Goal: Information Seeking & Learning: Check status

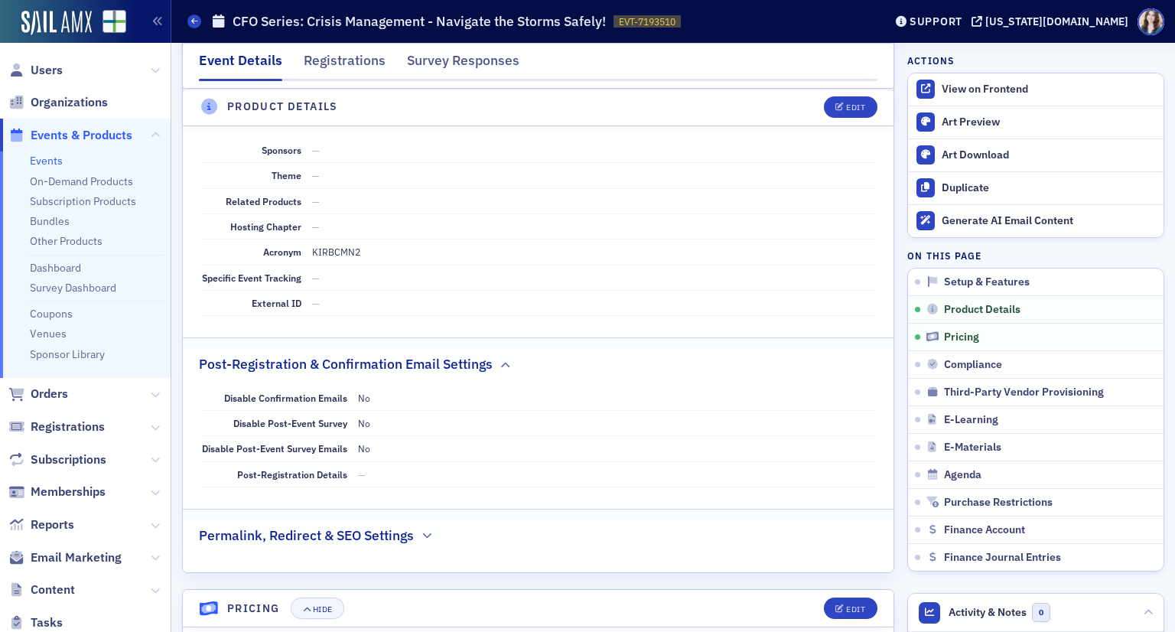
scroll to position [688, 0]
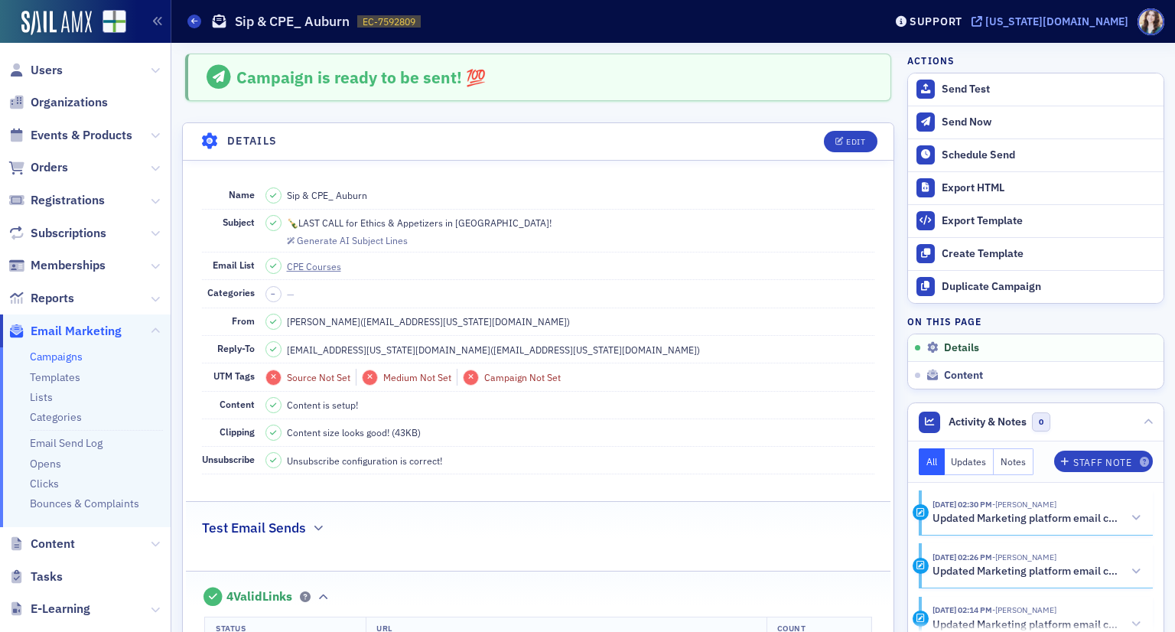
click at [1085, 23] on div "[US_STATE][DOMAIN_NAME]" at bounding box center [1056, 22] width 143 height 14
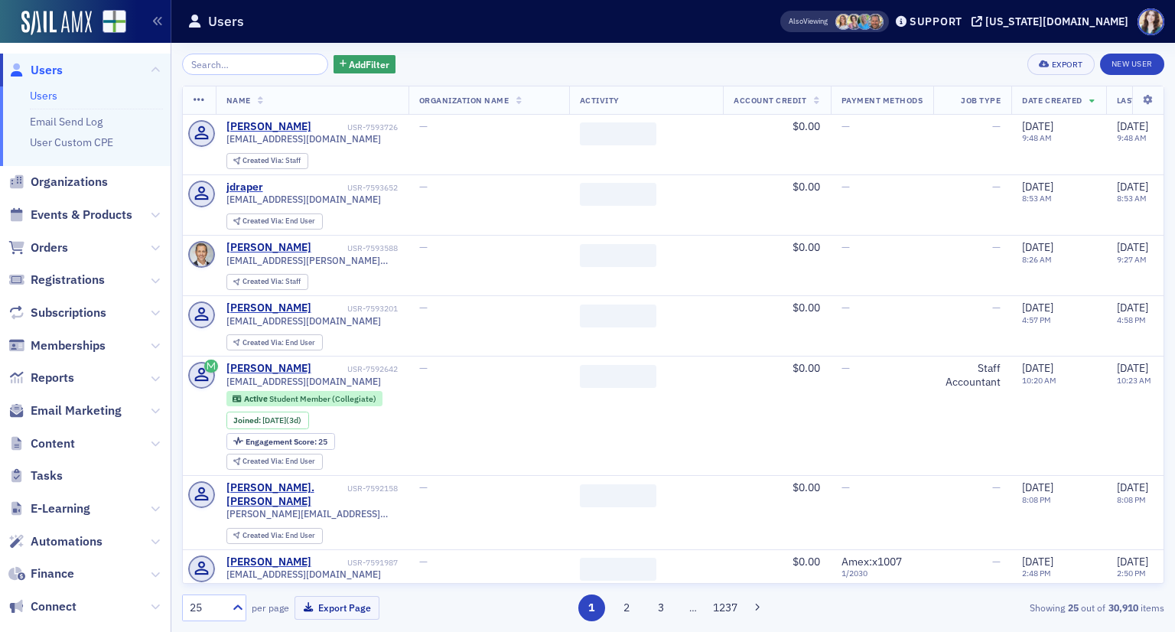
click at [245, 65] on input "search" at bounding box center [255, 64] width 146 height 21
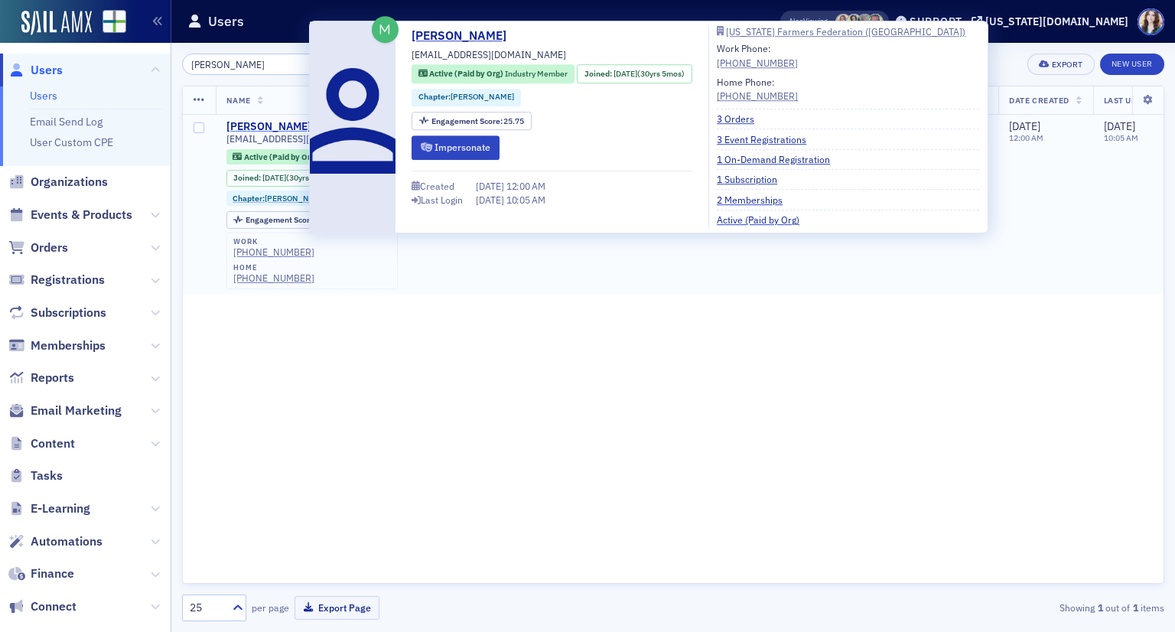
type input "Jeanetta"
click at [280, 125] on div "Jeanetta Fowler" at bounding box center [268, 127] width 85 height 14
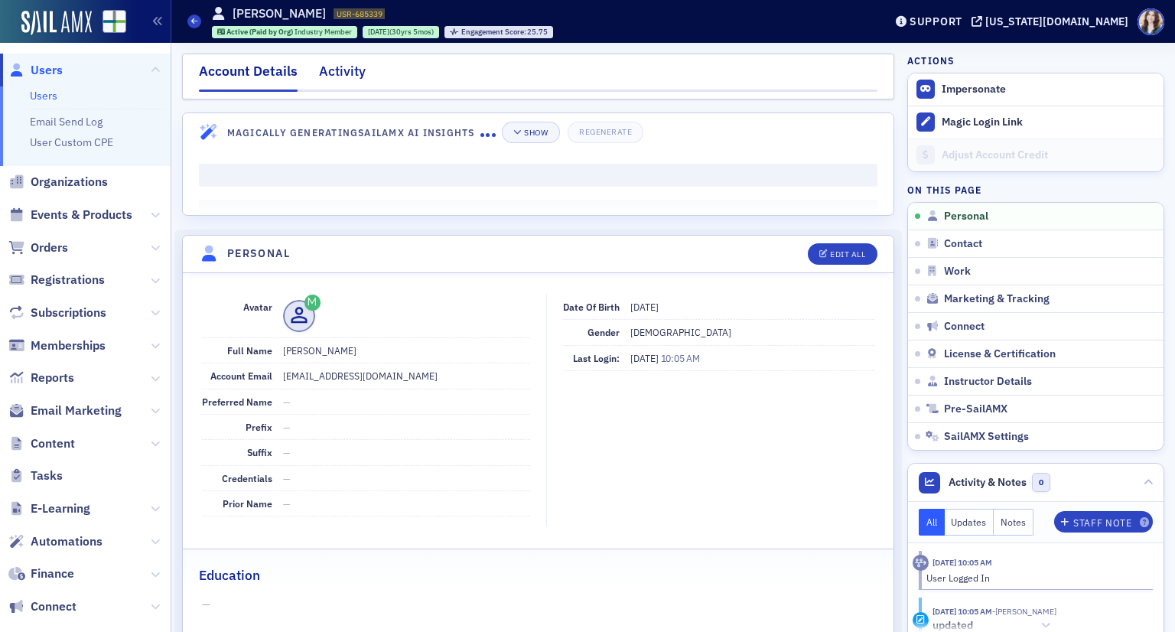
click at [358, 73] on div "Activity" at bounding box center [342, 75] width 47 height 28
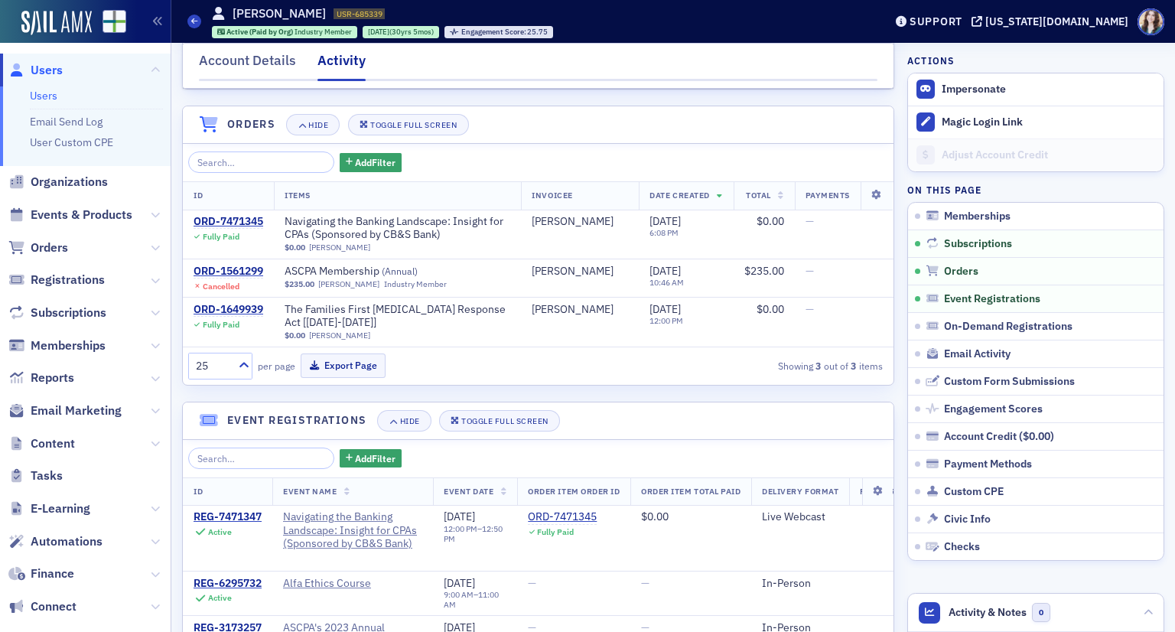
scroll to position [612, 0]
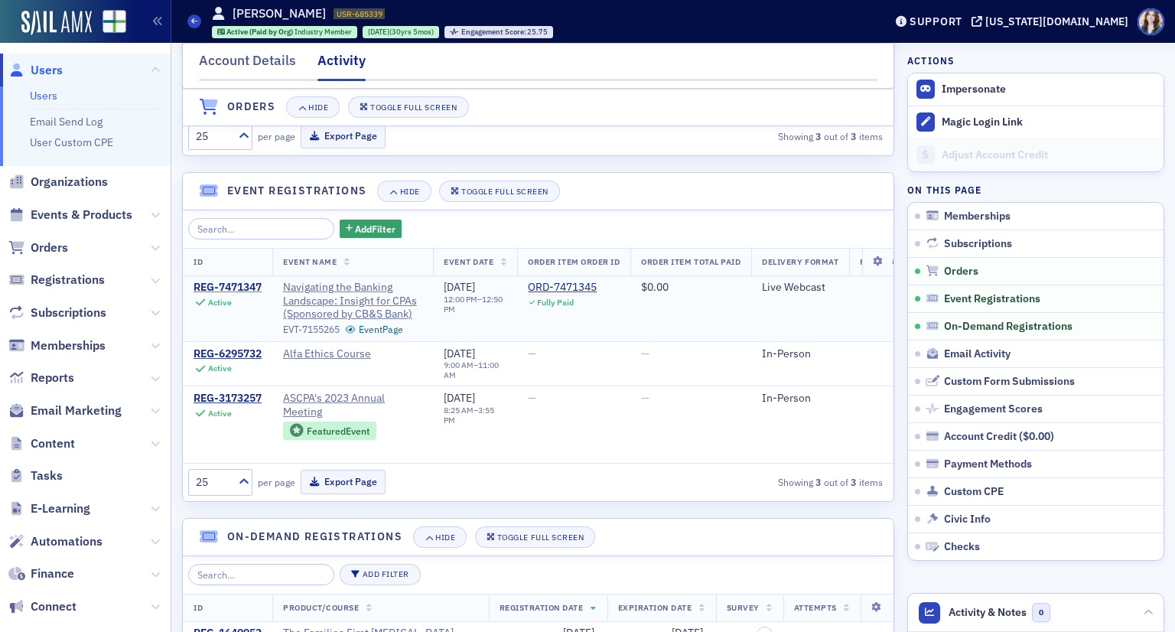
click at [233, 294] on div "REG-7471347" at bounding box center [228, 288] width 68 height 14
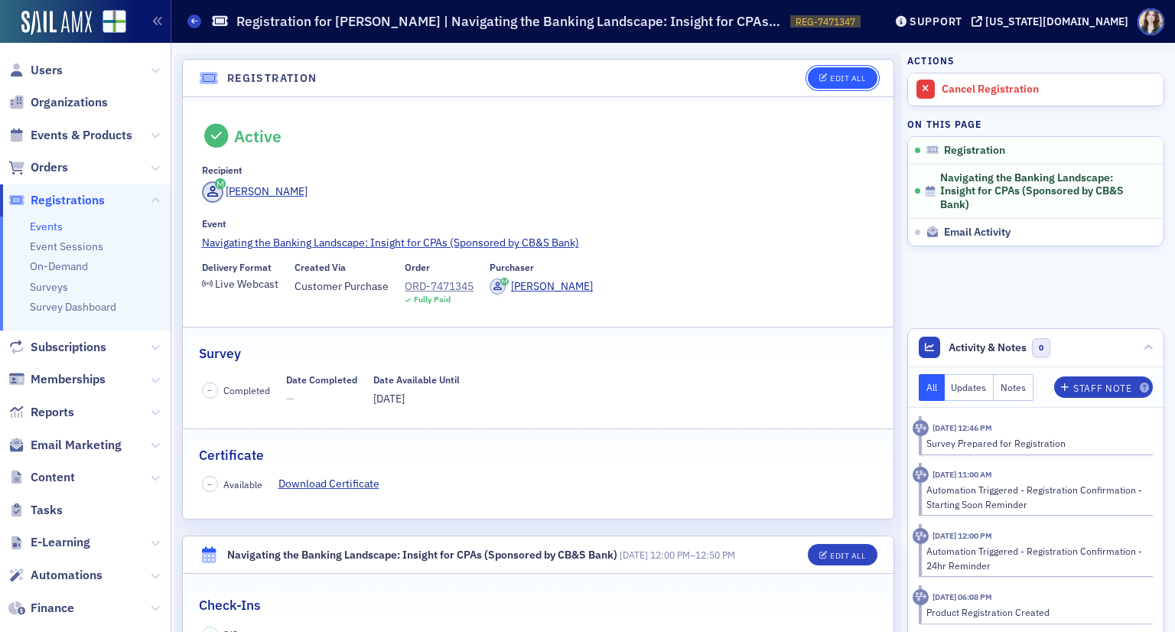
click at [827, 71] on button "Edit All" at bounding box center [842, 77] width 69 height 21
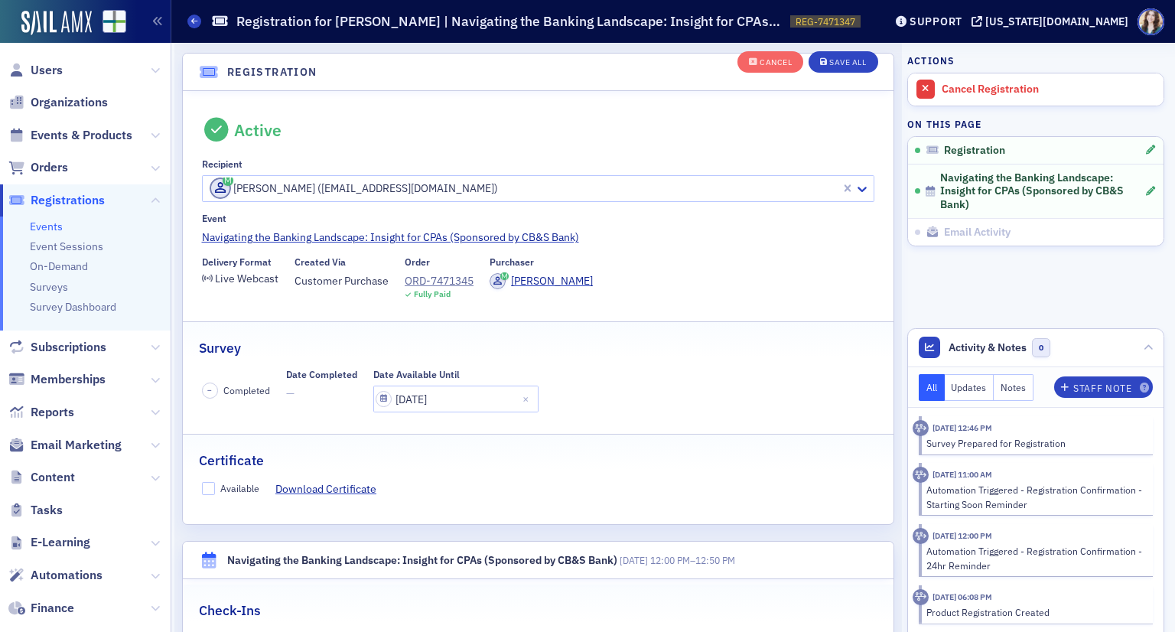
scroll to position [40, 0]
click at [462, 395] on input "07/04/2025" at bounding box center [455, 397] width 165 height 27
select select "6"
select select "2025"
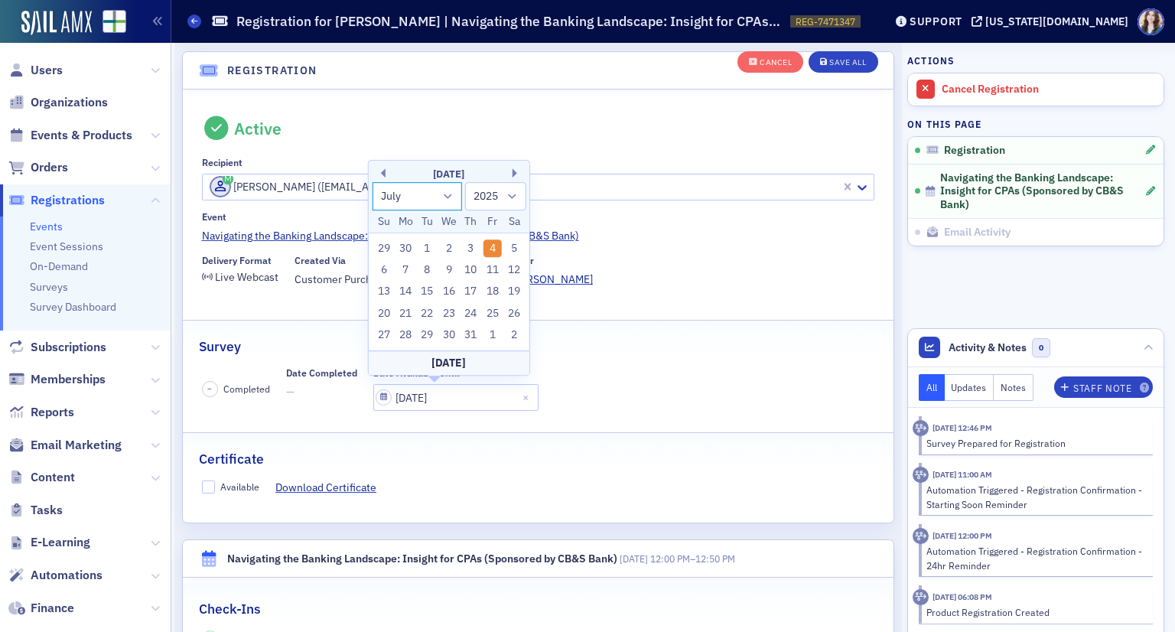
click at [444, 198] on select "January February March April May June July August September October November De…" at bounding box center [417, 196] width 90 height 28
select select "7"
click at [372, 182] on select "January February March April May June July August September October November De…" at bounding box center [417, 196] width 90 height 28
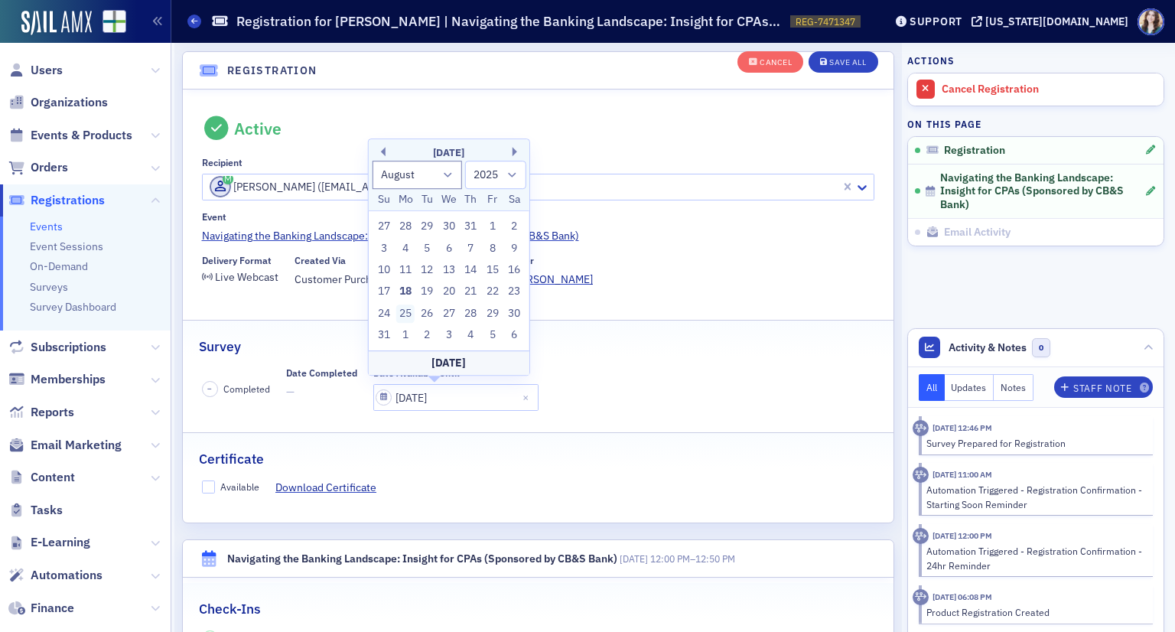
click at [406, 320] on div "25" at bounding box center [405, 313] width 18 height 18
type input "08/25/2025"
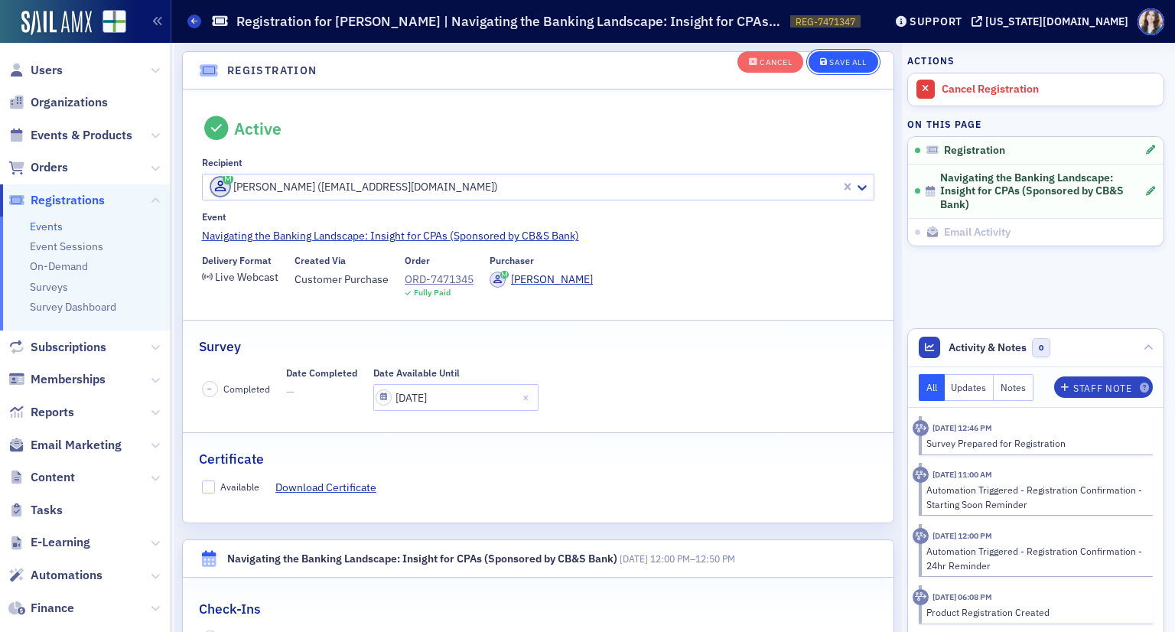
click at [851, 65] on div "Save All" at bounding box center [847, 62] width 37 height 8
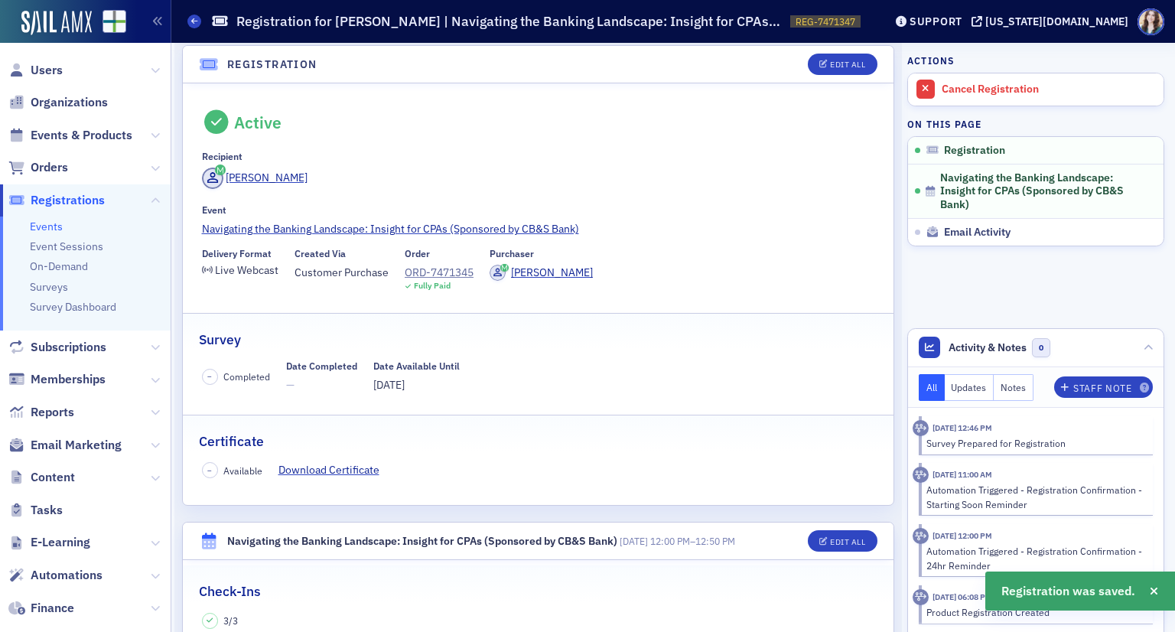
scroll to position [0, 0]
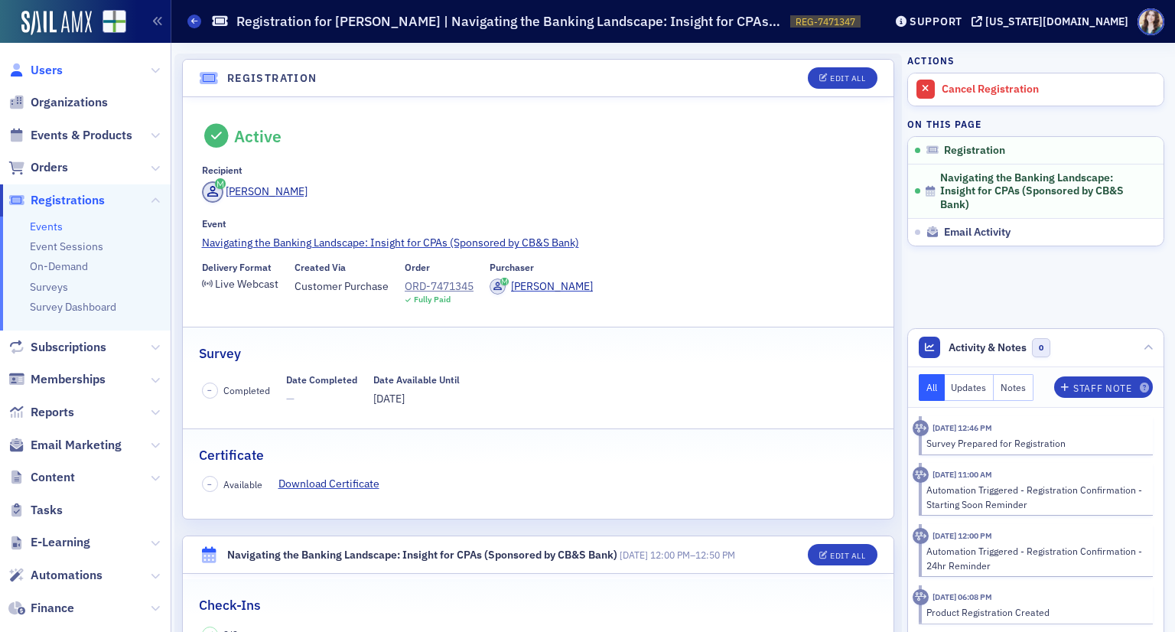
click at [39, 71] on span "Users" at bounding box center [47, 70] width 32 height 17
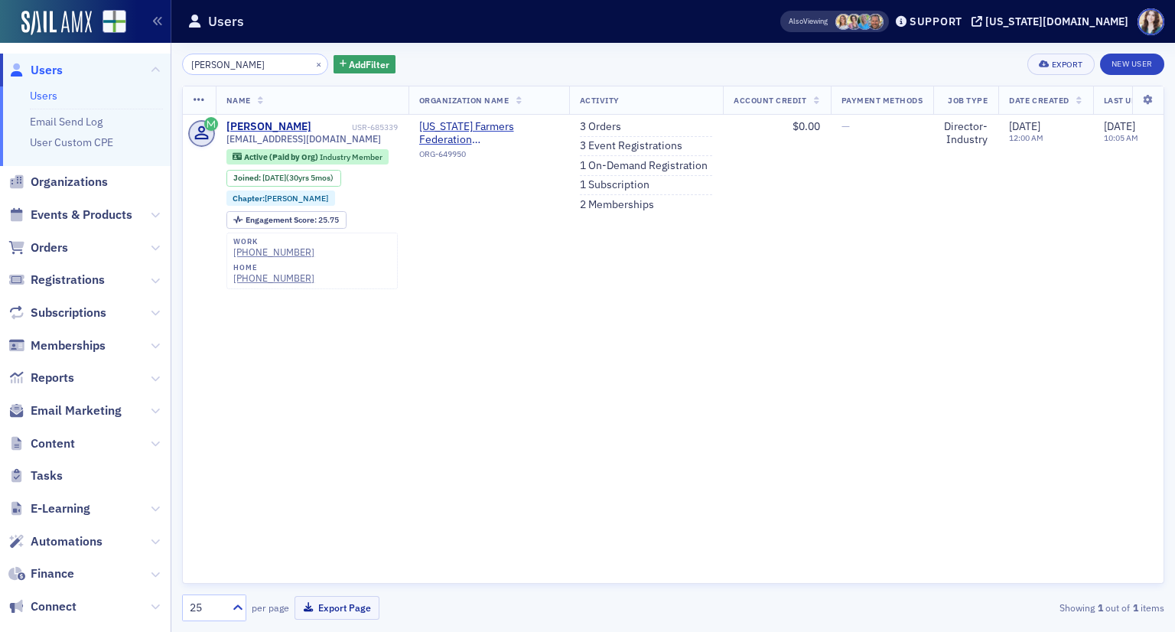
drag, startPoint x: 266, startPoint y: 62, endPoint x: 197, endPoint y: 73, distance: 69.7
click at [197, 73] on input "Jeanetta" at bounding box center [255, 64] width 146 height 21
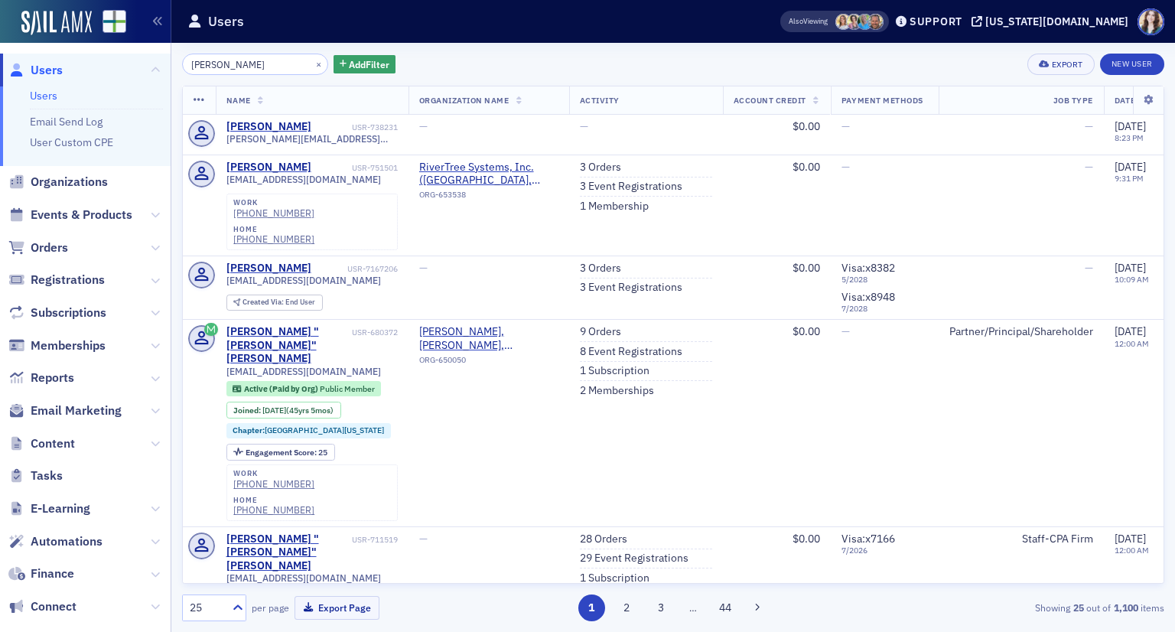
type input "[PERSON_NAME]"
drag, startPoint x: 502, startPoint y: 51, endPoint x: 493, endPoint y: 59, distance: 11.9
click at [502, 51] on div "James Thomas × Add Filter Export New User Name Organization Name Activity Accou…" at bounding box center [673, 337] width 982 height 589
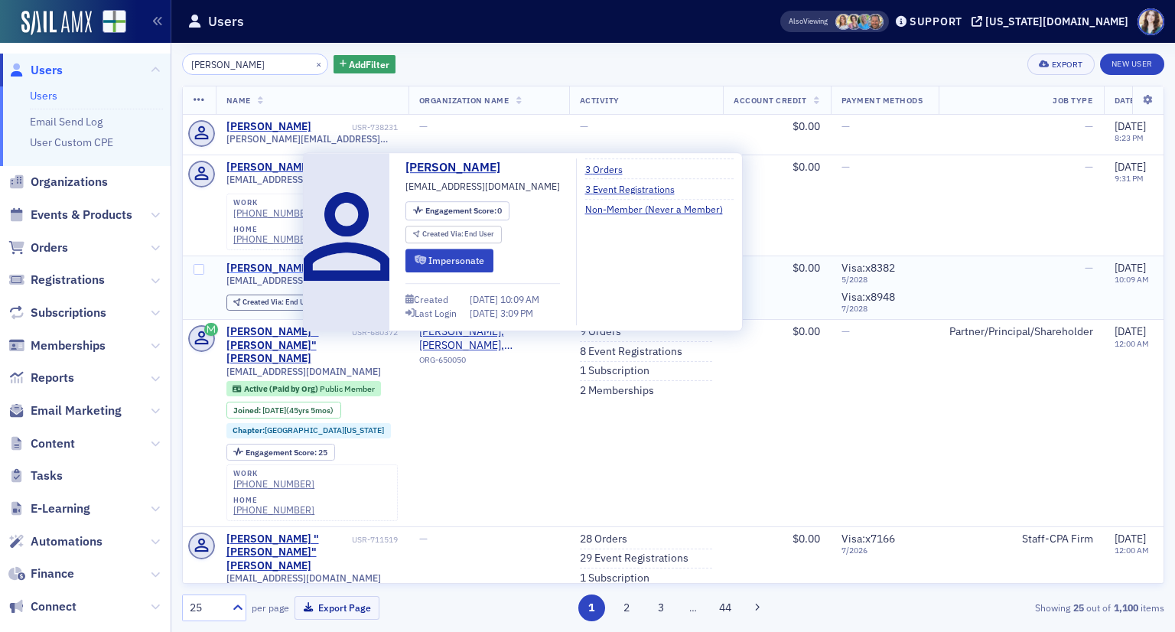
click at [269, 262] on div "[PERSON_NAME]" at bounding box center [268, 269] width 85 height 14
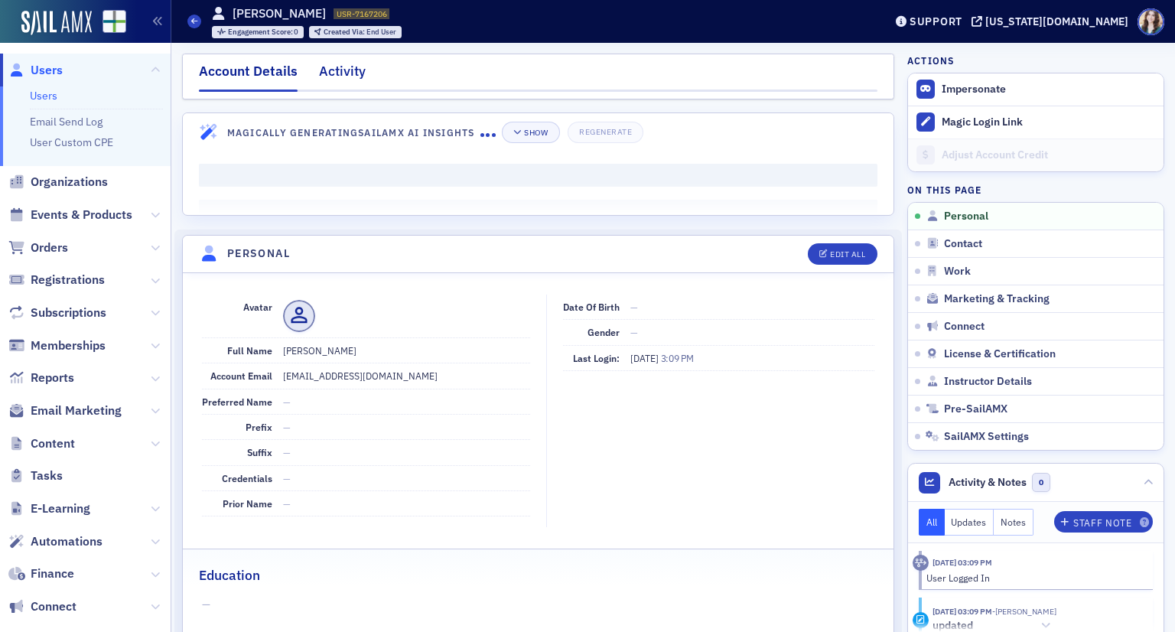
click at [341, 69] on div "Activity" at bounding box center [342, 75] width 47 height 28
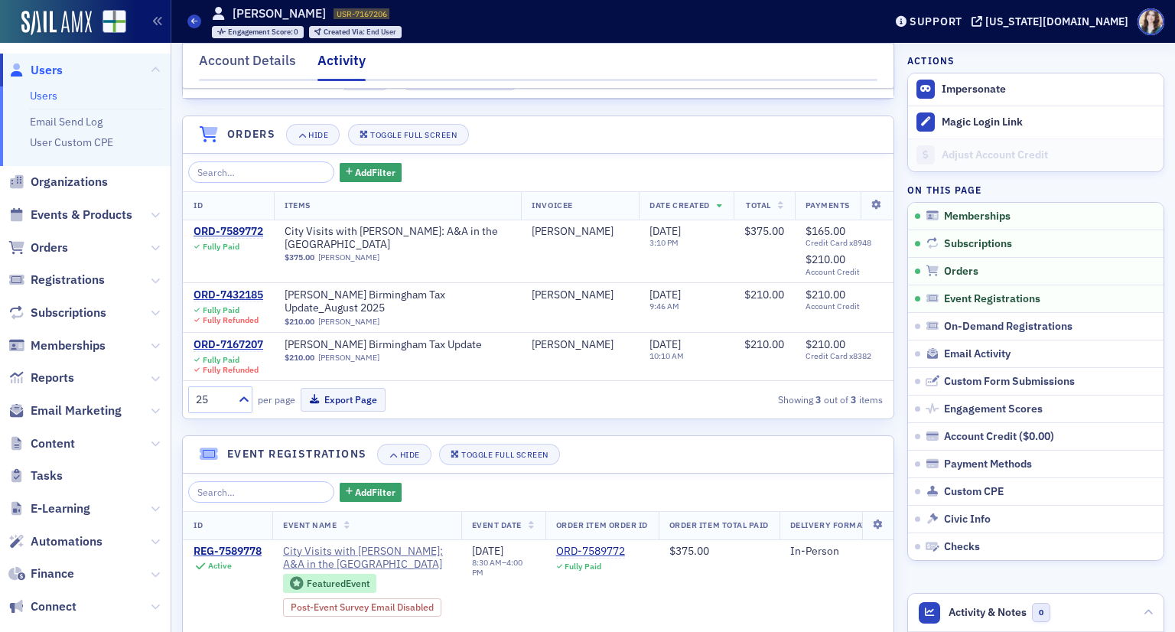
scroll to position [76, 0]
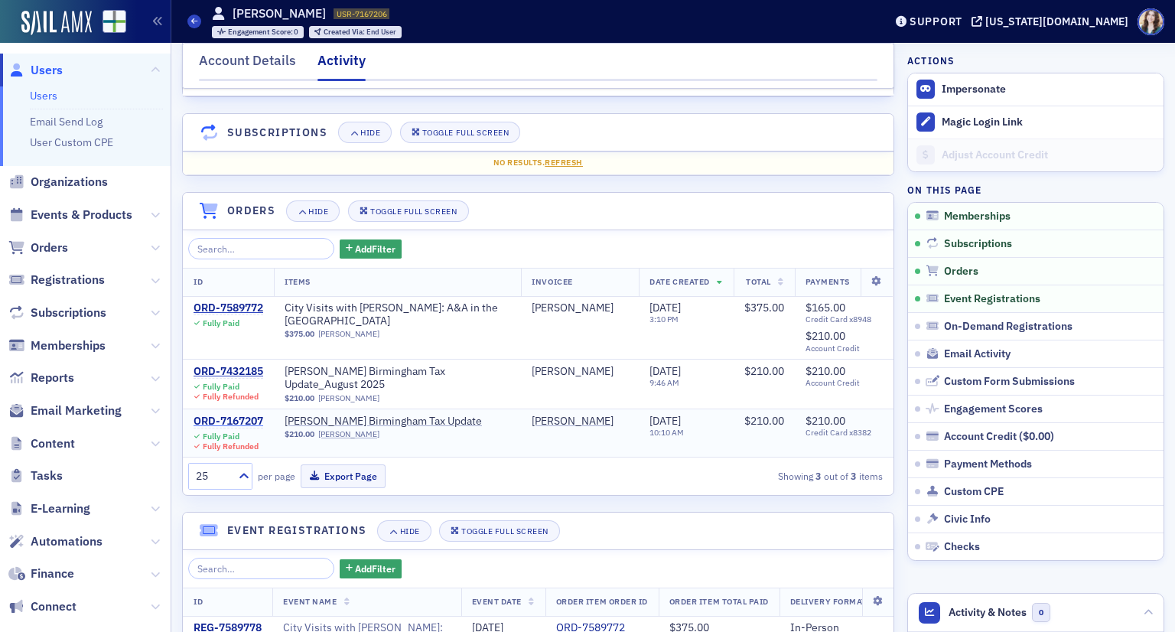
click at [213, 419] on div "ORD-7167207" at bounding box center [229, 422] width 70 height 14
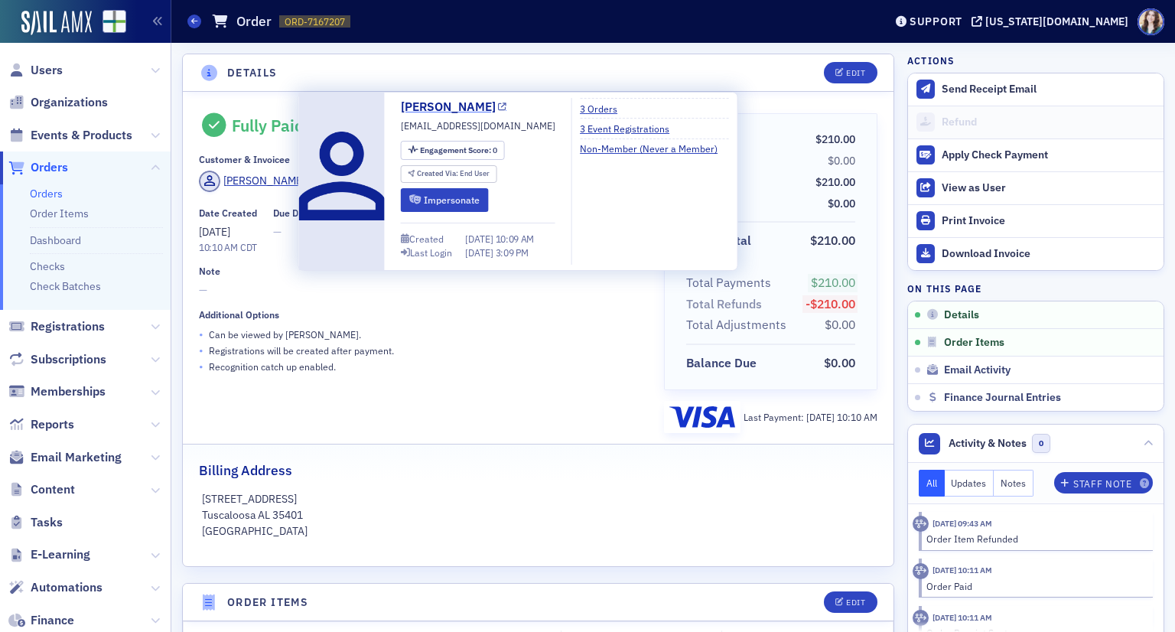
click at [418, 108] on link "[PERSON_NAME]" at bounding box center [454, 107] width 106 height 18
click at [415, 106] on link "[PERSON_NAME]" at bounding box center [454, 107] width 106 height 18
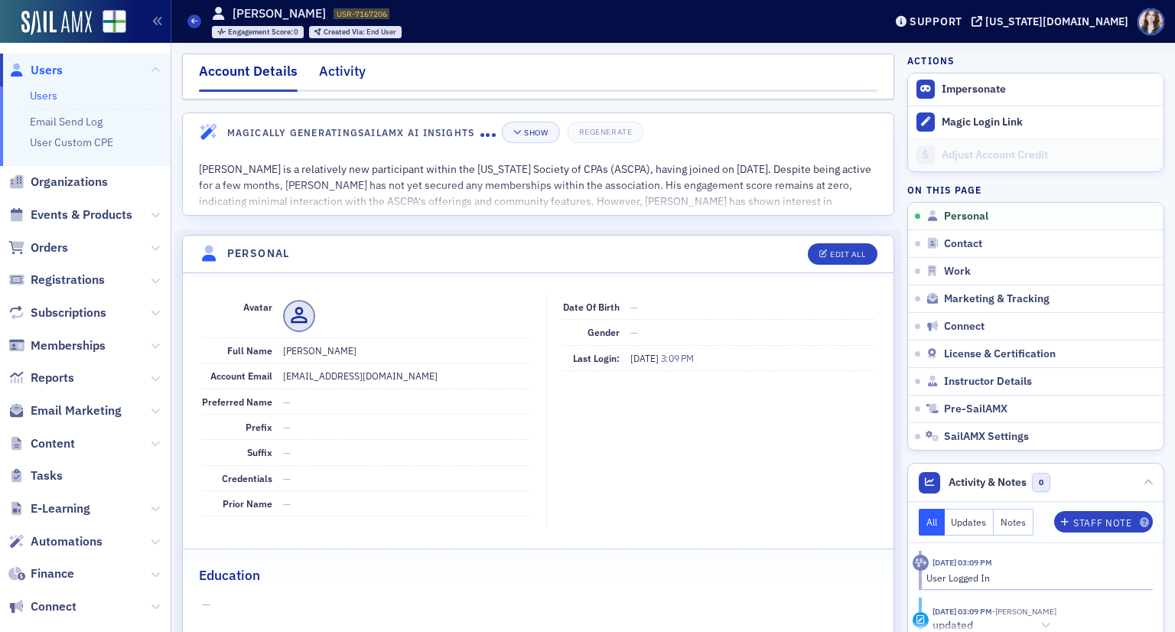
click at [333, 70] on div "Activity" at bounding box center [342, 75] width 47 height 28
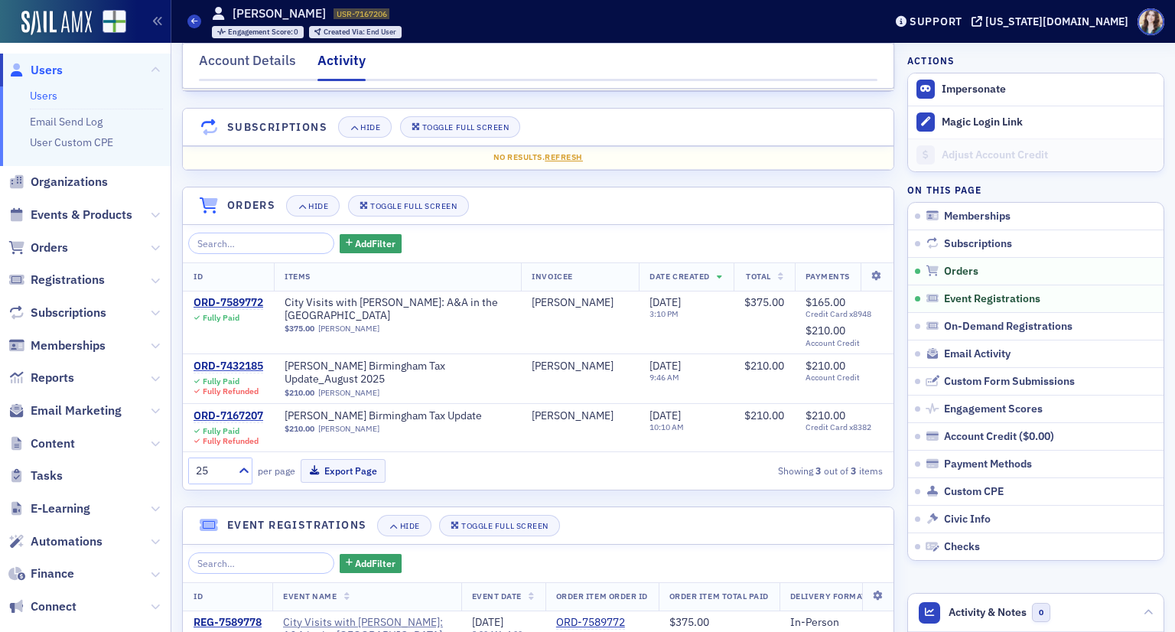
scroll to position [229, 0]
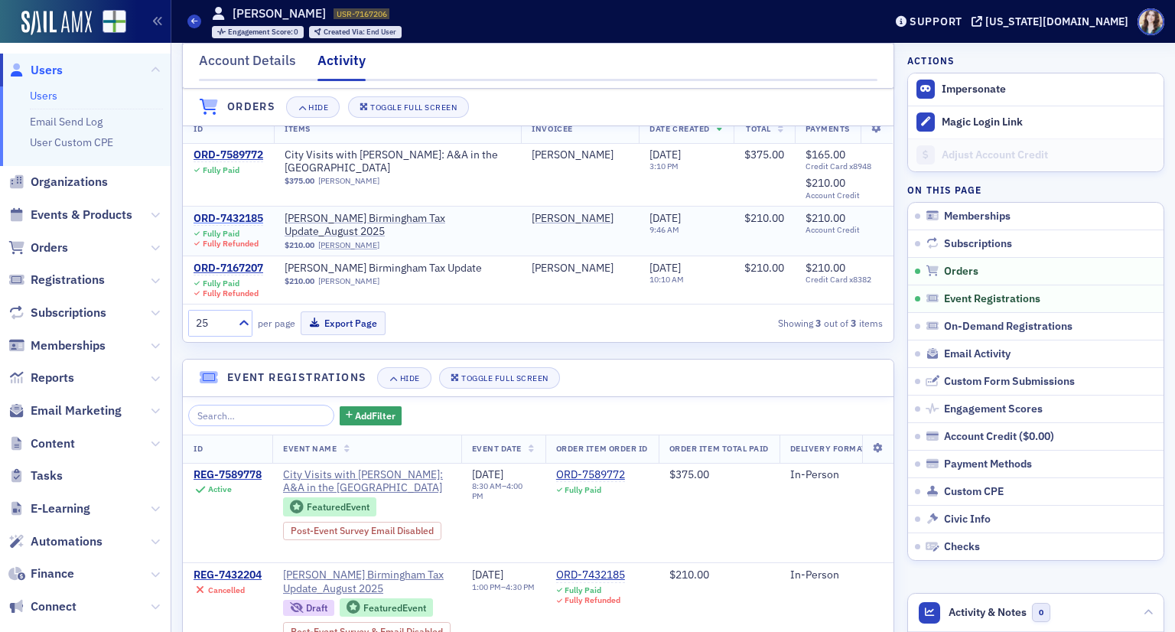
click at [224, 213] on div "ORD-7432185" at bounding box center [229, 219] width 70 height 14
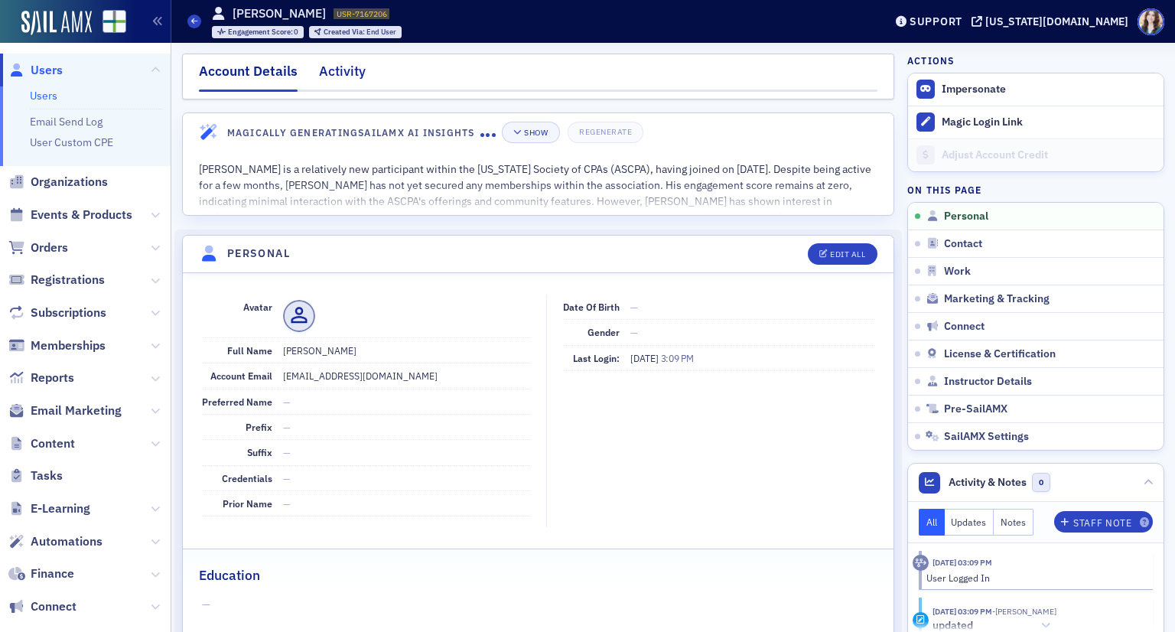
click at [350, 68] on div "Activity" at bounding box center [342, 75] width 47 height 28
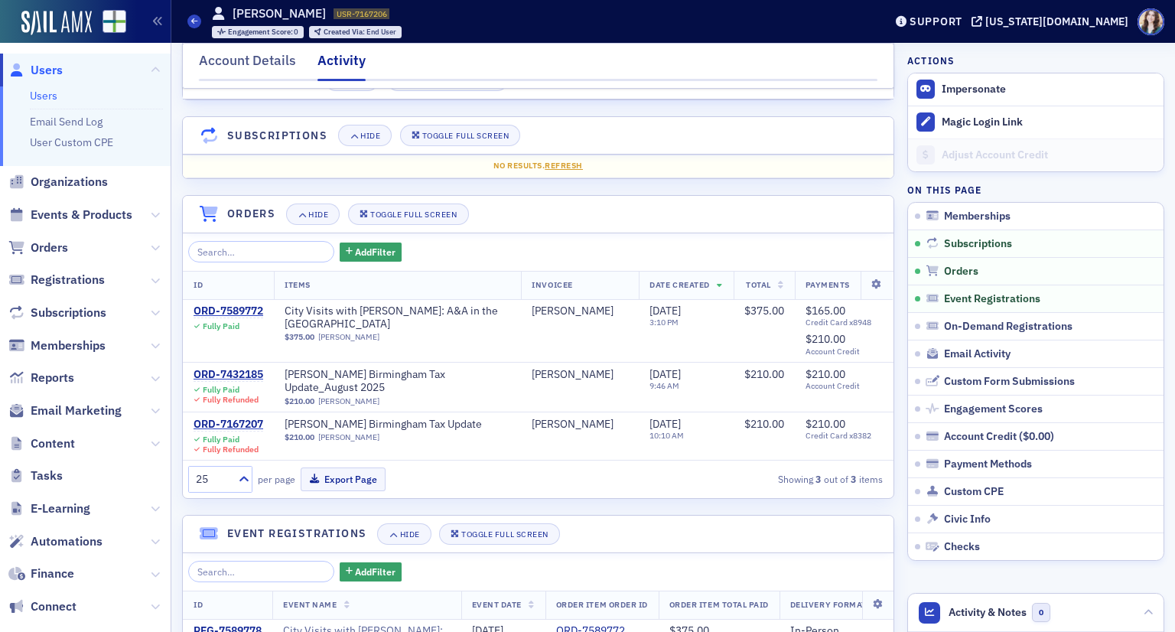
scroll to position [153, 0]
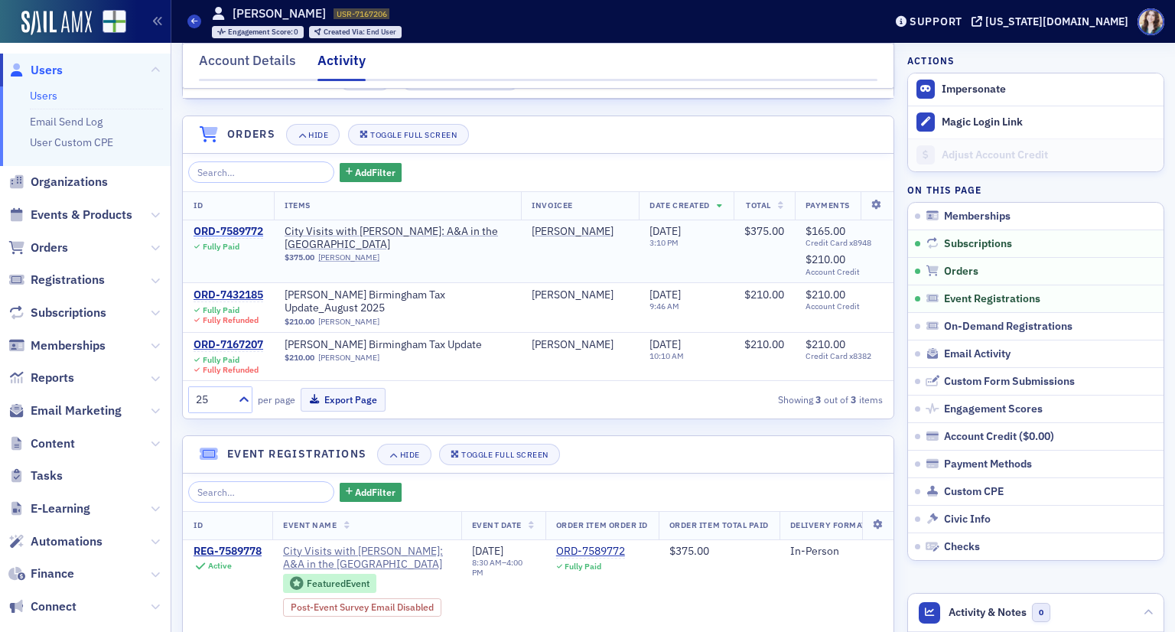
click at [220, 227] on div "ORD-7589772" at bounding box center [229, 232] width 70 height 14
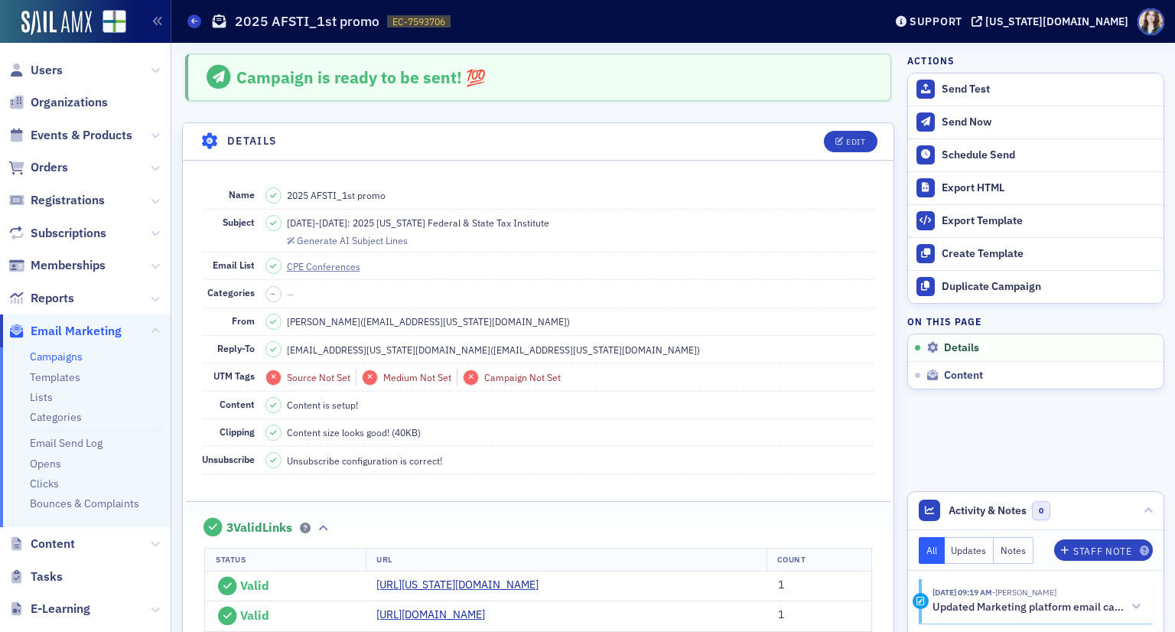
scroll to position [70, 0]
